Goal: Information Seeking & Learning: Find specific fact

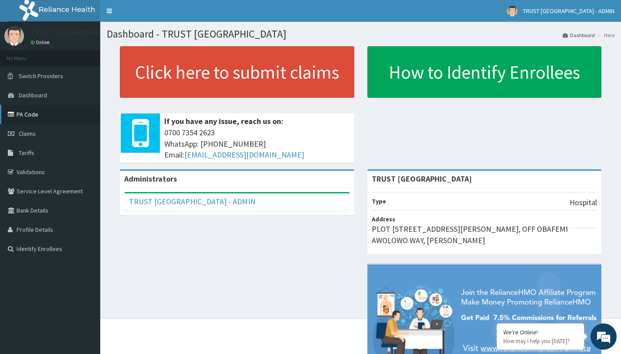
click at [29, 116] on link "PA Code" at bounding box center [50, 114] width 100 height 19
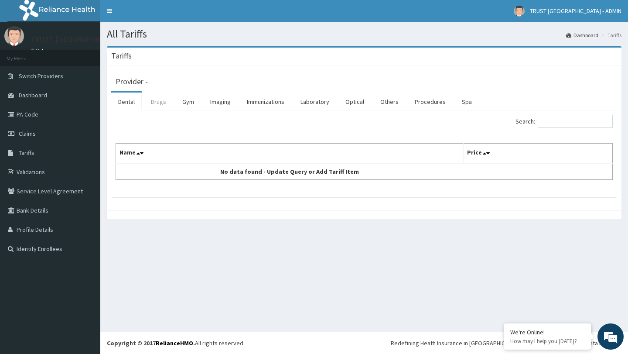
click at [157, 100] on link "Drugs" at bounding box center [158, 101] width 29 height 18
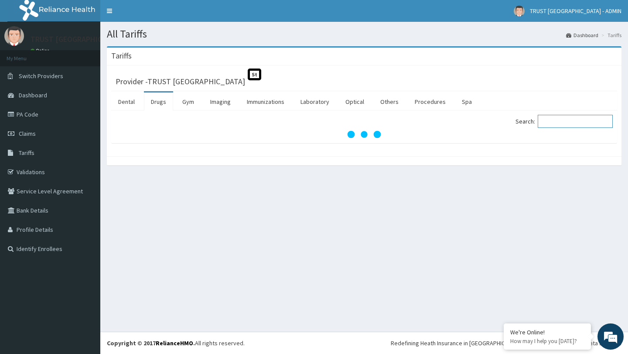
click at [579, 126] on input "Search:" at bounding box center [575, 121] width 75 height 13
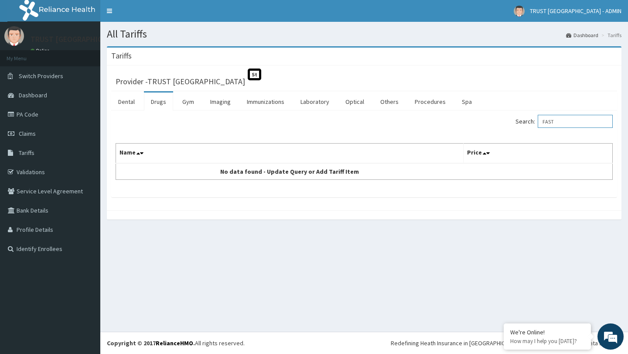
drag, startPoint x: 575, startPoint y: 124, endPoint x: 564, endPoint y: 124, distance: 10.5
click at [566, 124] on input "FAST" at bounding box center [575, 121] width 75 height 13
drag, startPoint x: 564, startPoint y: 124, endPoint x: 549, endPoint y: 124, distance: 15.3
click at [556, 124] on input "FAST" at bounding box center [575, 121] width 75 height 13
click at [535, 124] on label "Search: FAST" at bounding box center [563, 121] width 97 height 13
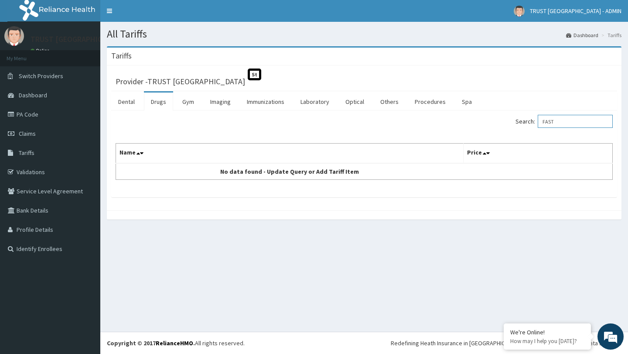
click at [538, 124] on input "FAST" at bounding box center [575, 121] width 75 height 13
drag, startPoint x: 572, startPoint y: 122, endPoint x: 546, endPoint y: 123, distance: 25.3
click at [546, 123] on input "FAST" at bounding box center [575, 121] width 75 height 13
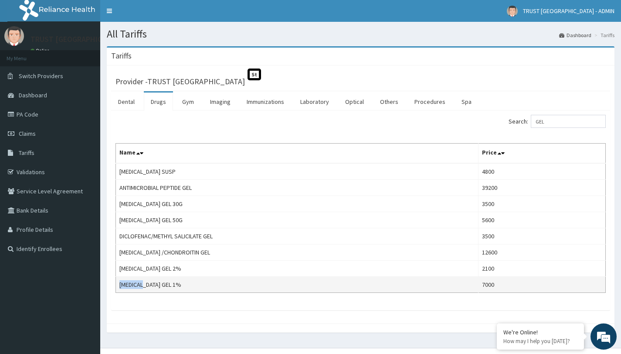
drag, startPoint x: 146, startPoint y: 285, endPoint x: 119, endPoint y: 284, distance: 27.0
click at [119, 284] on td "[MEDICAL_DATA] GEL 1%" at bounding box center [297, 284] width 363 height 16
copy td "[MEDICAL_DATA]"
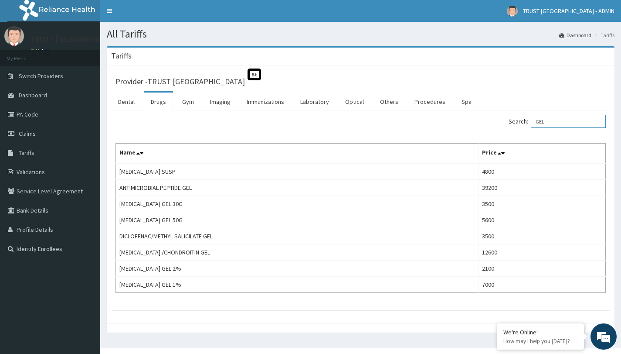
drag, startPoint x: 559, startPoint y: 119, endPoint x: 528, endPoint y: 123, distance: 31.1
click at [528, 123] on label "Search: GEL" at bounding box center [557, 121] width 97 height 13
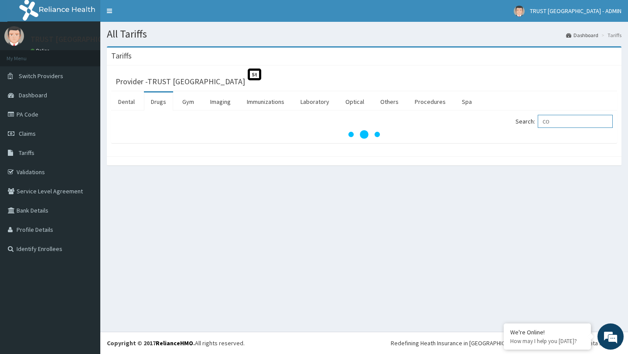
type input "C"
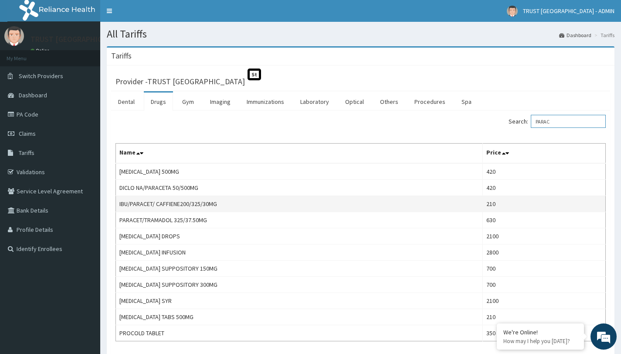
type input "PARAC"
drag, startPoint x: 229, startPoint y: 201, endPoint x: 119, endPoint y: 204, distance: 110.3
click at [119, 204] on td "IBU/PARACET/ CAFFIENE200/325/30MG" at bounding box center [299, 204] width 367 height 16
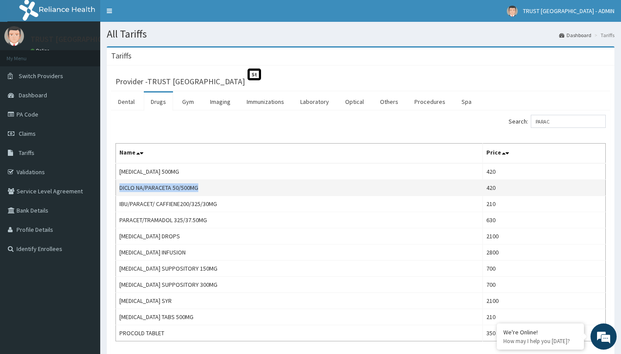
copy td "DICLO NA/PARACETA 50/500MG"
drag, startPoint x: 201, startPoint y: 185, endPoint x: 118, endPoint y: 188, distance: 82.5
click at [118, 188] on td "DICLO NA/PARACETA 50/500MG" at bounding box center [299, 188] width 367 height 16
